Goal: Task Accomplishment & Management: Complete application form

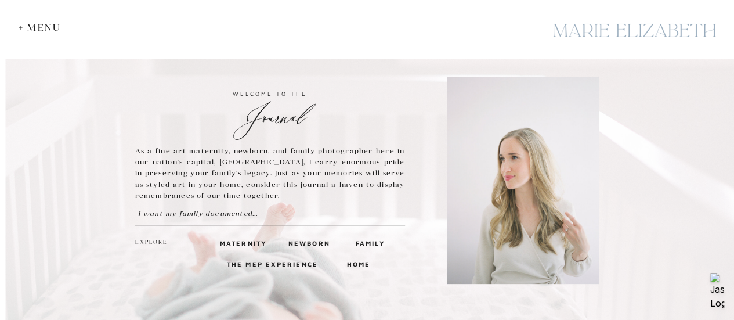
scroll to position [93, 0]
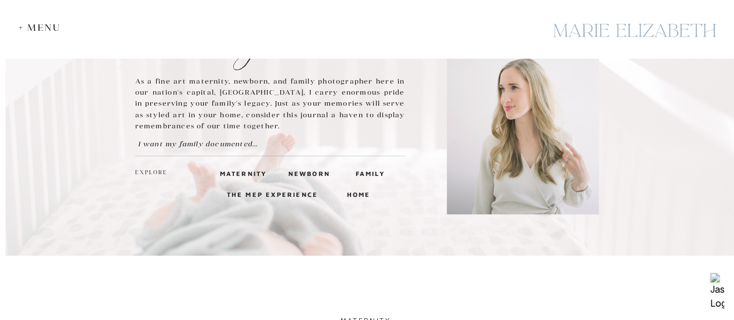
click at [247, 171] on h3 "maternity" at bounding box center [240, 173] width 40 height 10
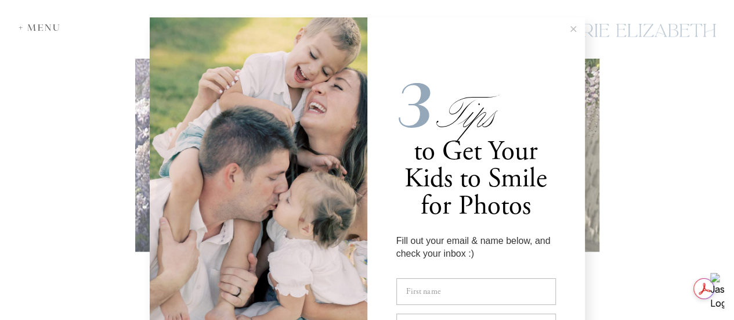
scroll to position [1067, 0]
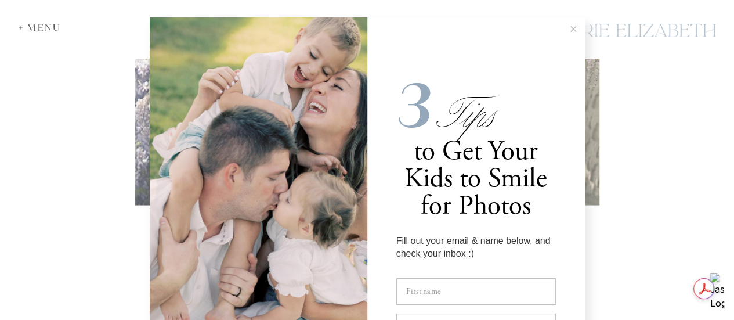
click at [570, 31] on icon at bounding box center [573, 29] width 6 height 6
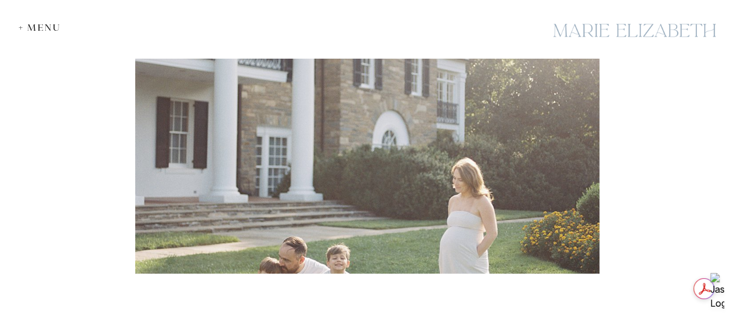
scroll to position [84, 0]
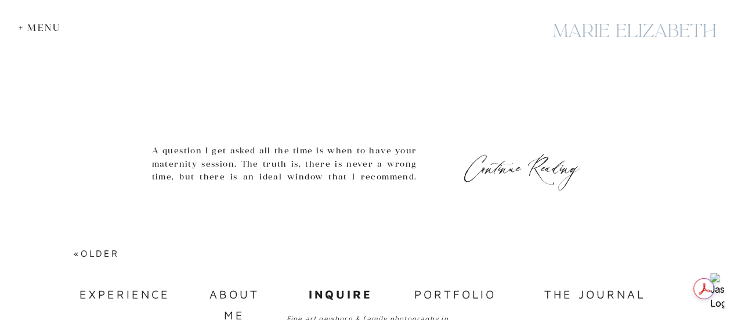
scroll to position [5152, 0]
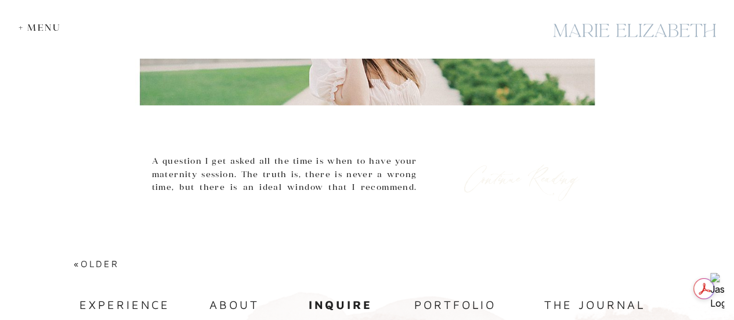
click at [493, 182] on h3 "Continue Reading" at bounding box center [521, 173] width 122 height 15
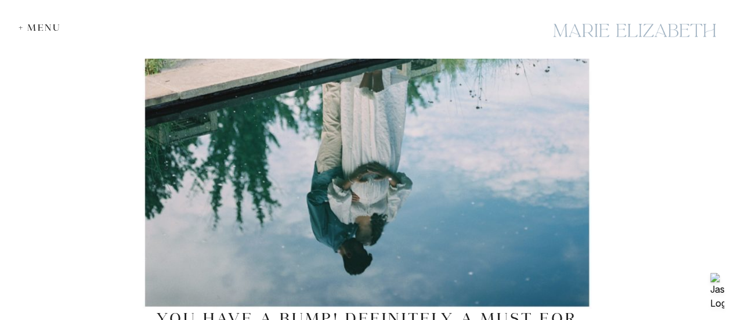
scroll to position [1230, 0]
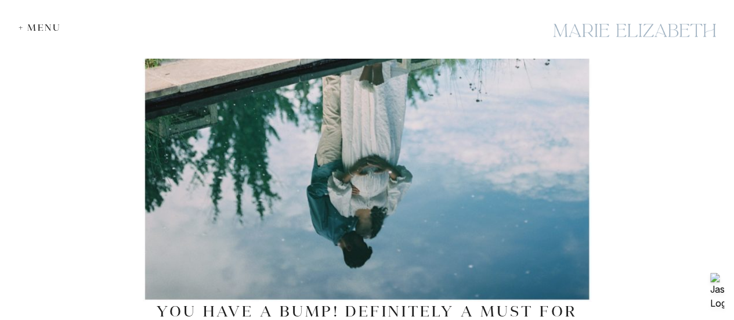
click at [38, 27] on div "+ Menu" at bounding box center [43, 27] width 48 height 11
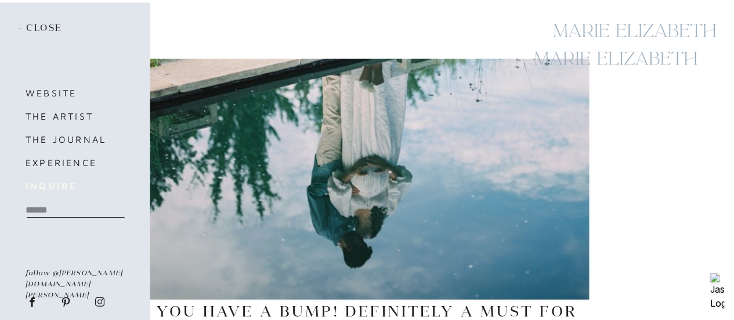
click at [55, 186] on b "inquire" at bounding box center [51, 185] width 51 height 10
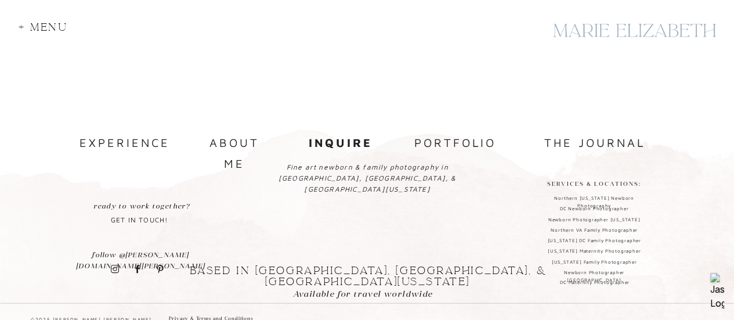
scroll to position [1301, 0]
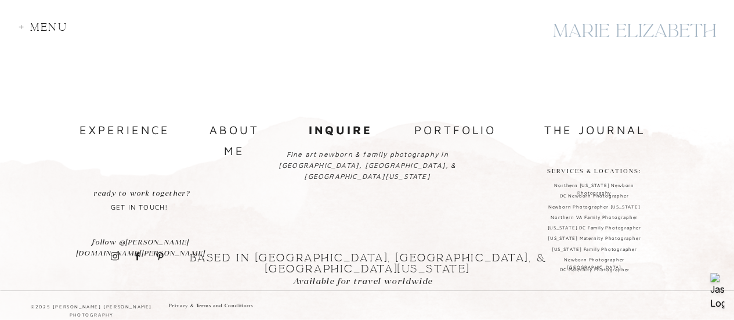
click at [335, 129] on b "inquire" at bounding box center [341, 129] width 64 height 13
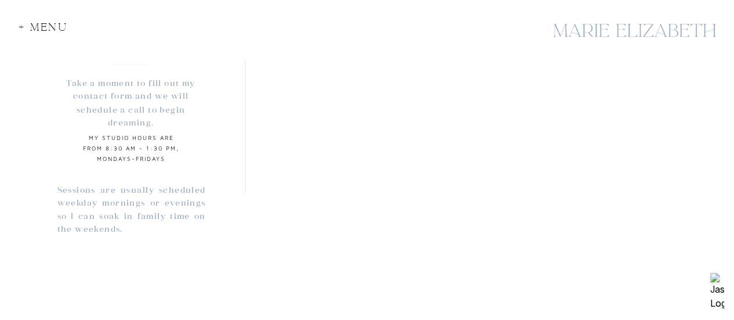
scroll to position [987, 0]
